Goal: Find specific page/section: Find specific page/section

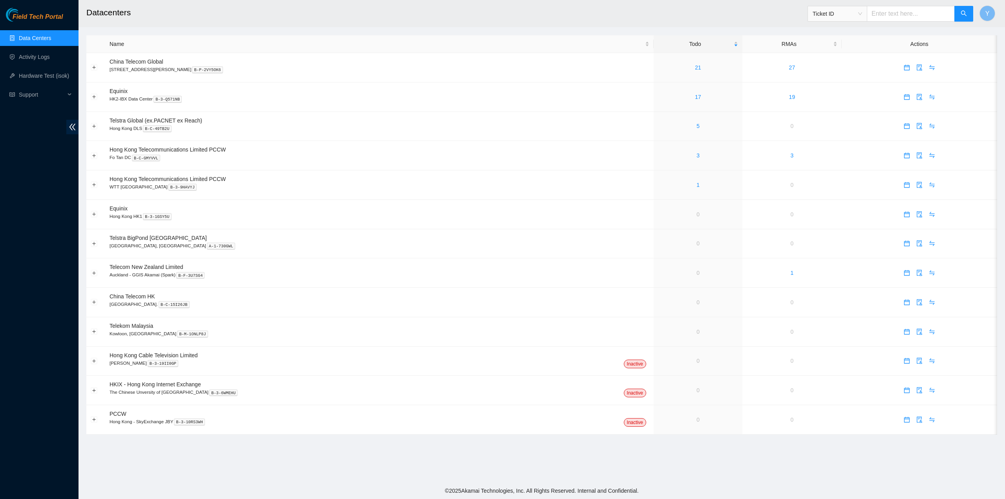
click at [829, 17] on span "Ticket ID" at bounding box center [837, 14] width 49 height 12
click at [838, 81] on div "Serial Number" at bounding box center [845, 79] width 49 height 9
click at [897, 14] on input "text" at bounding box center [911, 14] width 88 height 16
type input "ct-4220127-00134"
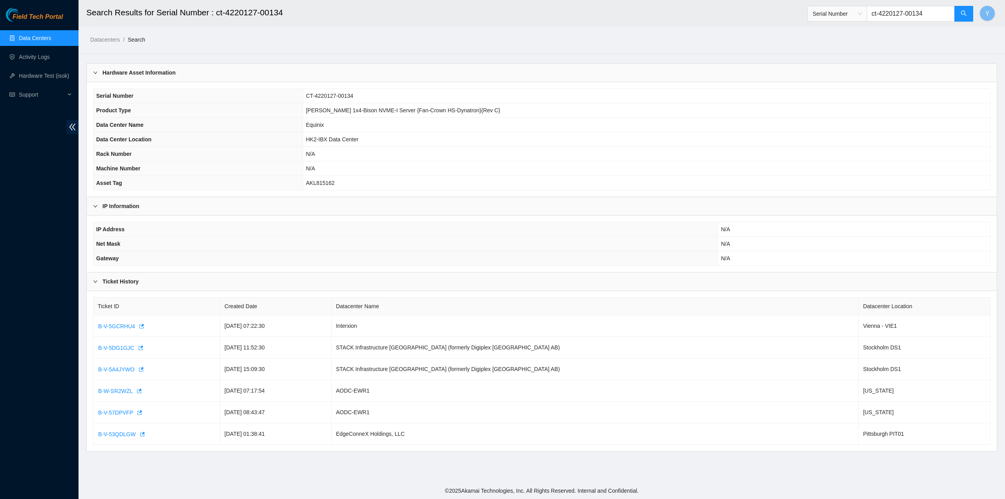
click at [136, 206] on b "IP Information" at bounding box center [121, 206] width 37 height 9
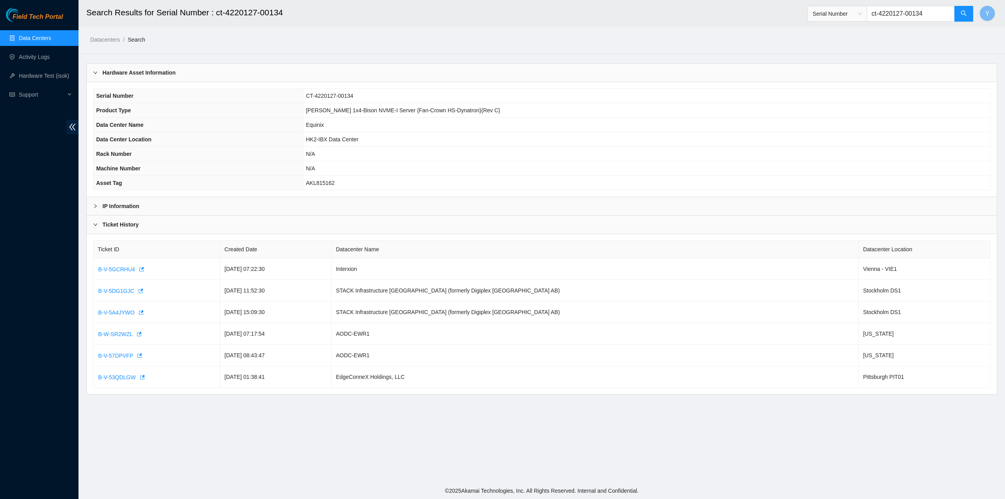
click at [135, 206] on b "IP Information" at bounding box center [121, 206] width 37 height 9
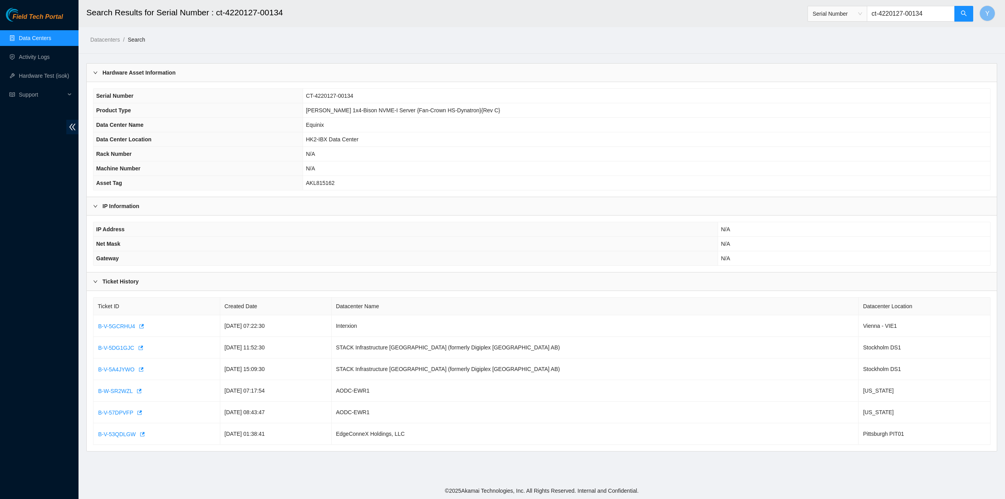
click at [144, 273] on div "Ticket History" at bounding box center [542, 282] width 910 height 18
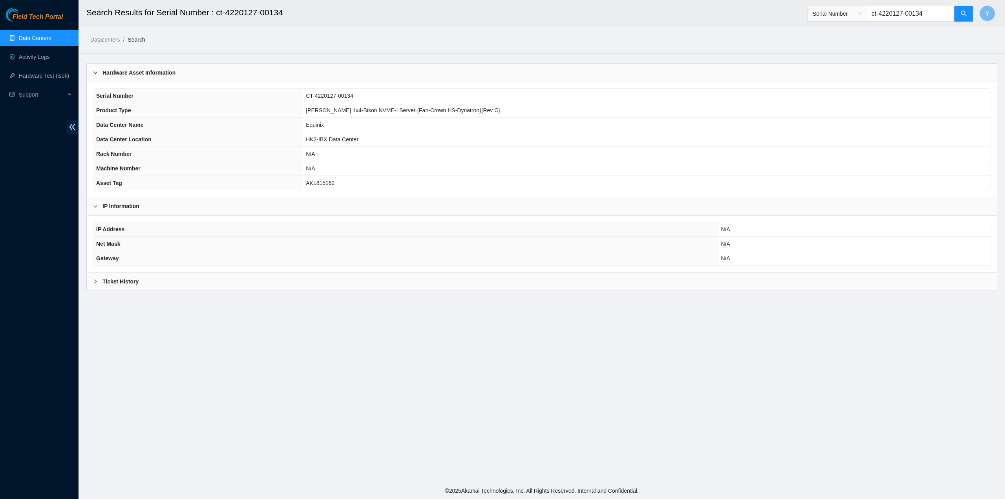
click at [146, 278] on div "Ticket History" at bounding box center [542, 282] width 910 height 18
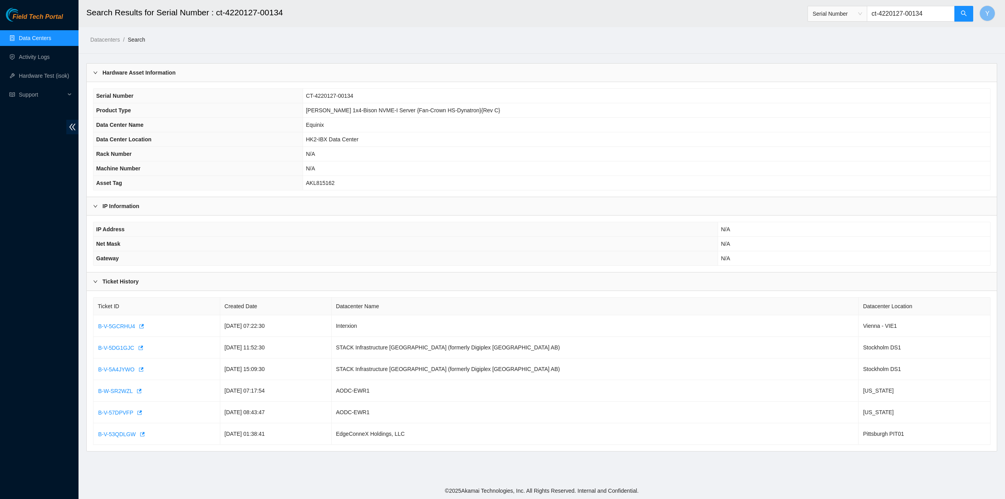
click at [50, 39] on link "Data Centers" at bounding box center [35, 38] width 32 height 6
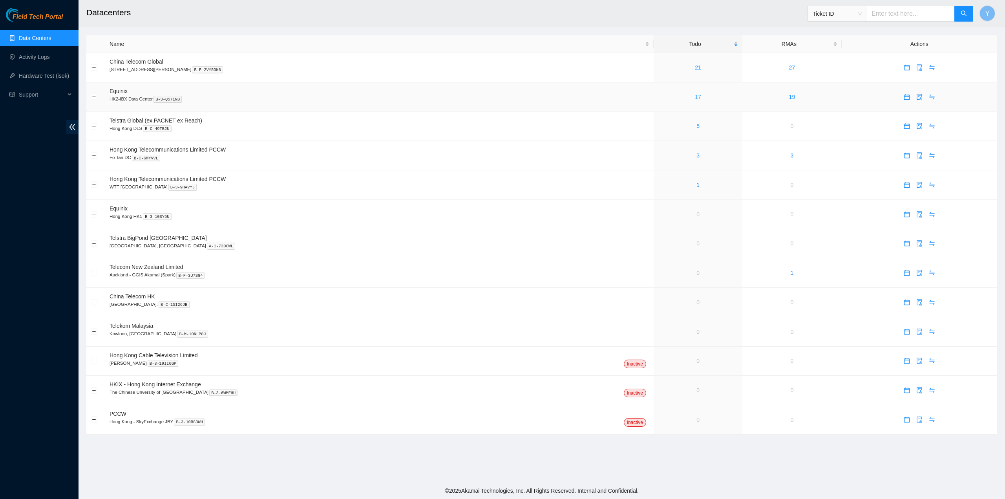
click at [695, 95] on link "17" at bounding box center [698, 97] width 6 height 6
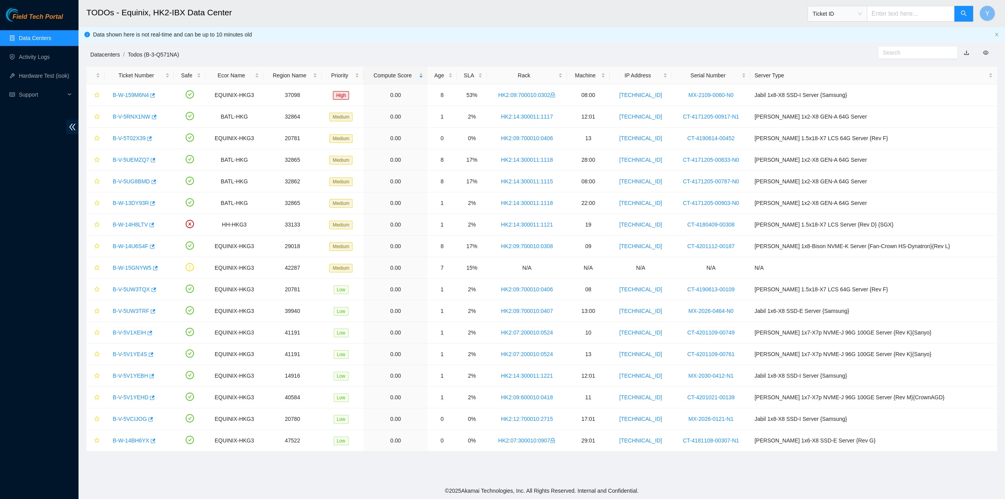
click at [108, 52] on link "Datacenters" at bounding box center [104, 54] width 29 height 6
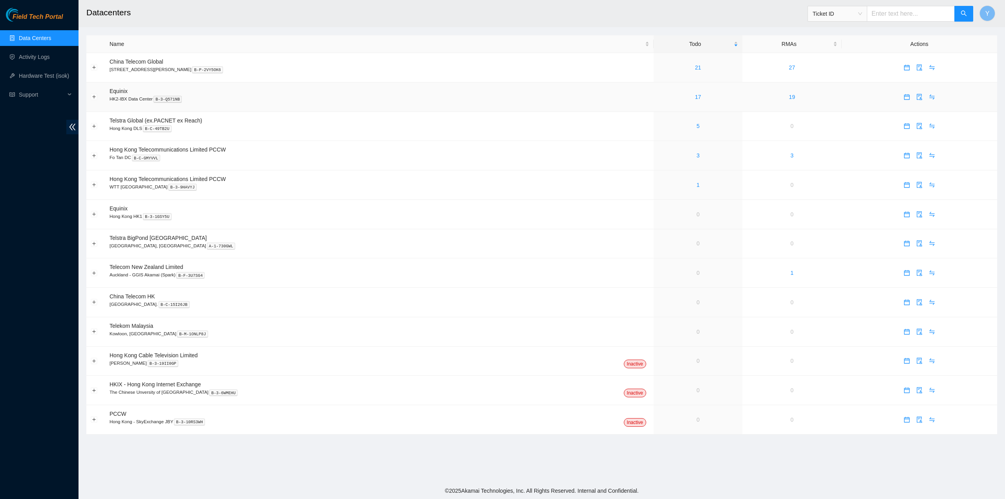
click at [782, 98] on td "19" at bounding box center [792, 96] width 99 height 29
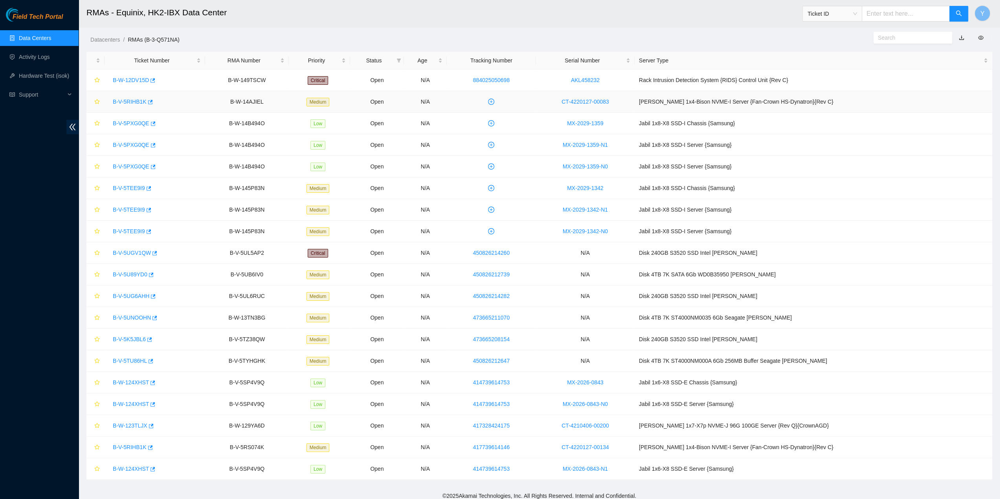
click at [137, 99] on link "B-V-5RIHB1K" at bounding box center [130, 102] width 34 height 6
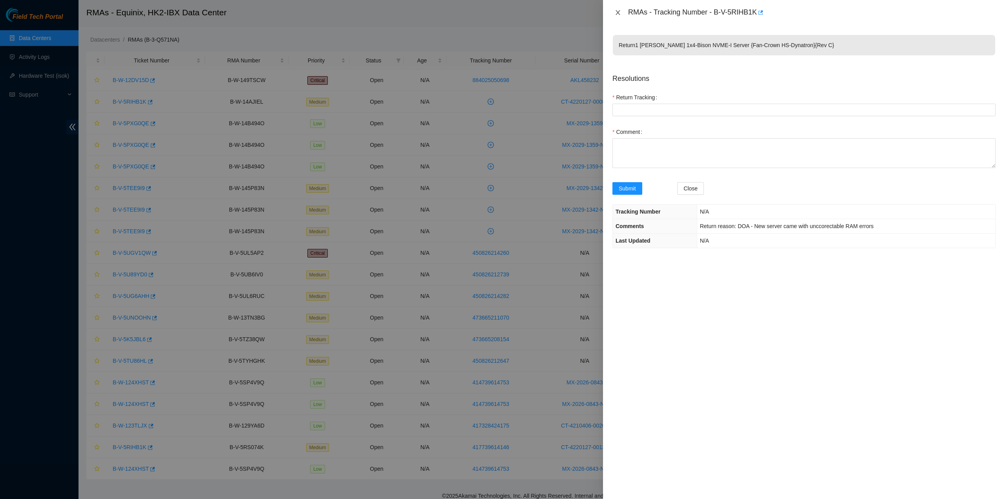
drag, startPoint x: 620, startPoint y: 13, endPoint x: 615, endPoint y: 18, distance: 6.9
click at [619, 11] on icon "close" at bounding box center [618, 12] width 6 height 6
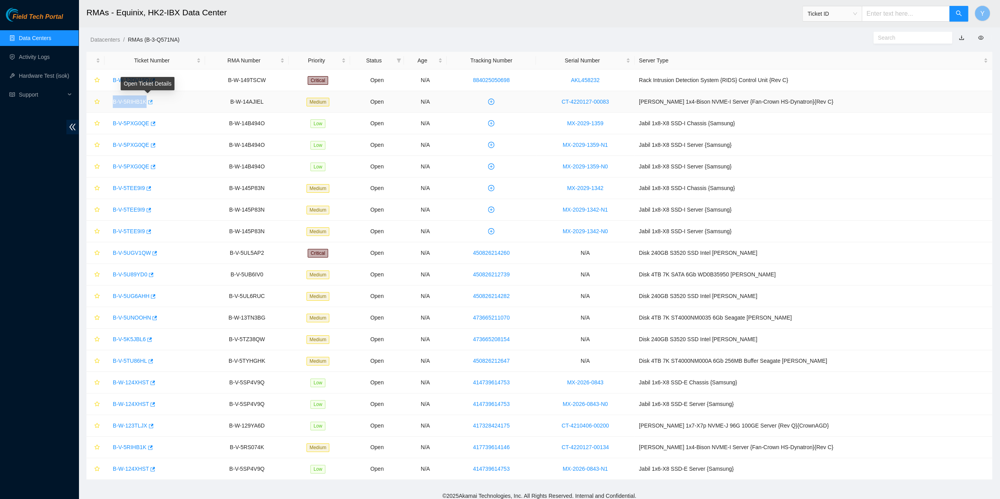
drag, startPoint x: 112, startPoint y: 101, endPoint x: 145, endPoint y: 104, distance: 33.6
click at [145, 104] on div "B-V-5RIHB1K" at bounding box center [155, 101] width 92 height 13
copy div "B-V-5RIHB1K"
